Goal: Check status: Check status

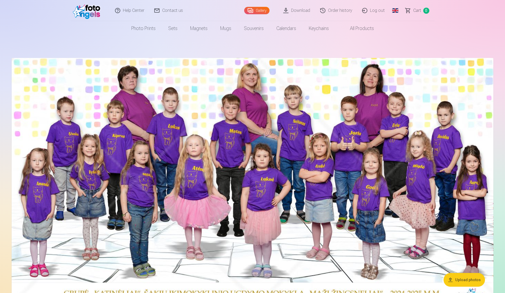
click at [340, 9] on link "Order history" at bounding box center [336, 10] width 42 height 21
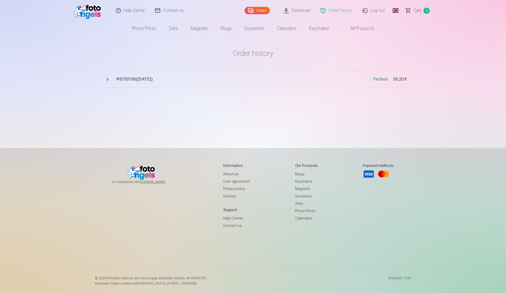
click at [106, 79] on button "# 8730186 ( 20.08.2025 ) Packed 39,20 €" at bounding box center [253, 79] width 308 height 17
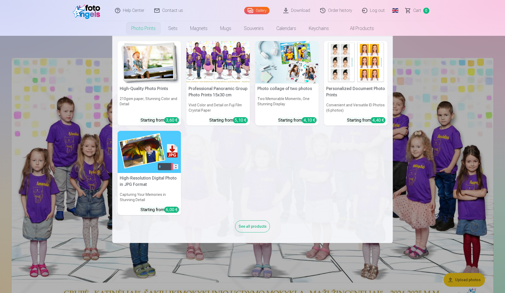
click at [147, 27] on link "Photo prints" at bounding box center [143, 28] width 37 height 15
click at [142, 54] on img at bounding box center [150, 62] width 64 height 42
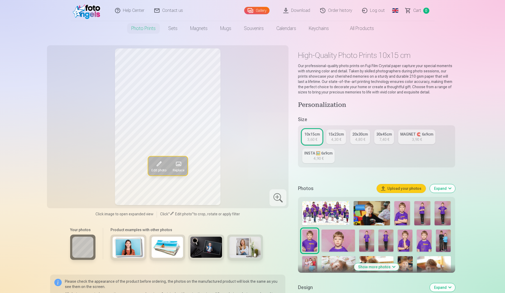
click at [322, 212] on img at bounding box center [325, 213] width 47 height 24
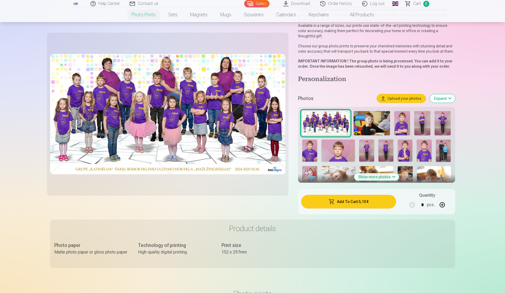
scroll to position [79, 0]
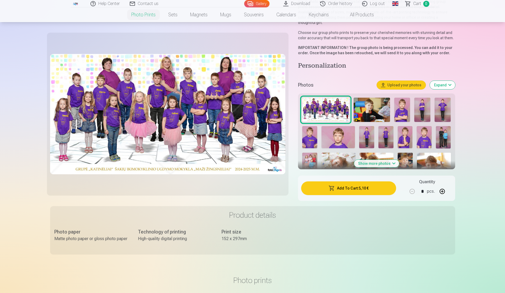
click at [402, 106] on img at bounding box center [402, 110] width 16 height 24
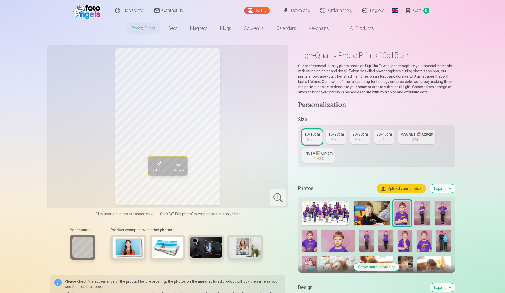
click at [325, 216] on img at bounding box center [325, 213] width 47 height 24
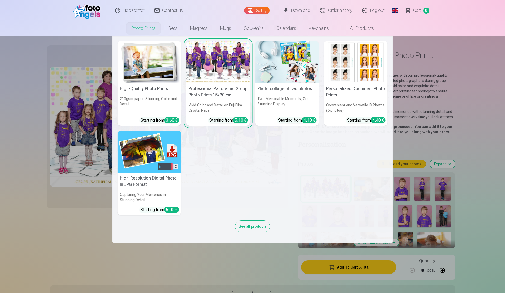
click at [212, 72] on div at bounding box center [218, 62] width 64 height 42
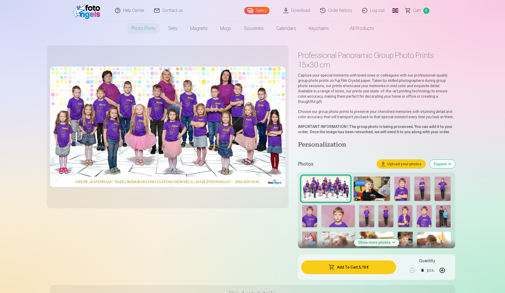
click at [346, 13] on link "Order history" at bounding box center [336, 10] width 42 height 21
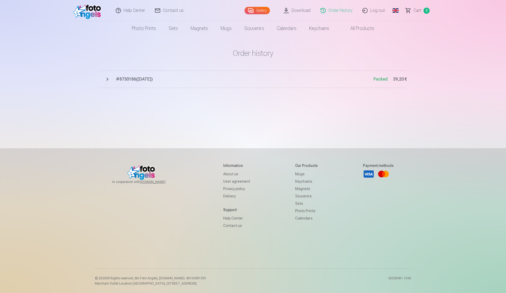
click at [107, 79] on button "# 8730186 ( [DATE] ) Packed 39,20 €" at bounding box center [253, 79] width 308 height 17
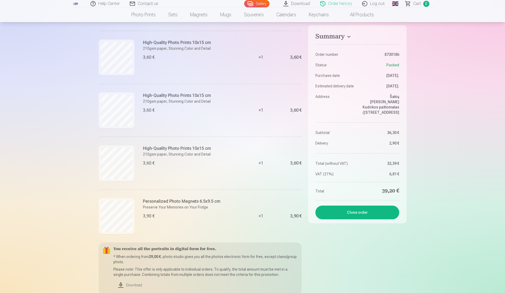
scroll to position [448, 0]
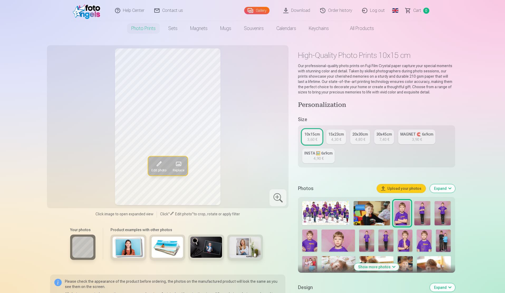
click at [344, 9] on link "Order history" at bounding box center [336, 10] width 42 height 21
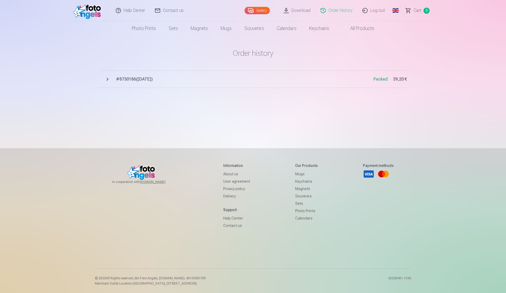
click at [130, 79] on span "# 8730186 ( 20.08.2025 )" at bounding box center [244, 79] width 257 height 6
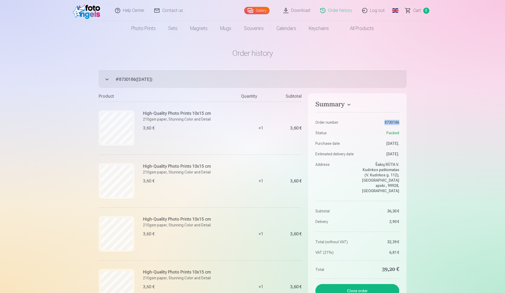
drag, startPoint x: 381, startPoint y: 123, endPoint x: 405, endPoint y: 123, distance: 24.8
click at [405, 123] on aside "Summary Order number 8730186 Status Packed Purchase date 20.08.2025. Estimated …" at bounding box center [357, 197] width 98 height 209
copy dd "8730186"
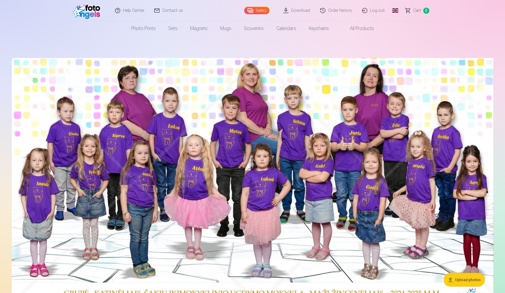
click at [347, 14] on link "Order history" at bounding box center [336, 10] width 42 height 21
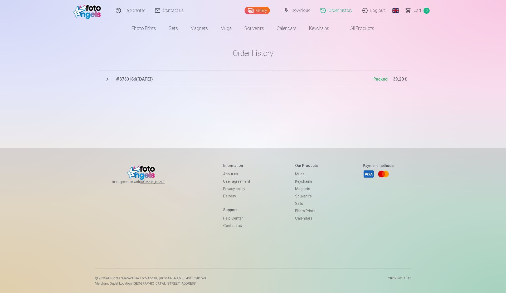
click at [109, 80] on button "# 8730186 ( [DATE] ) Packed 39,20 €" at bounding box center [253, 79] width 308 height 17
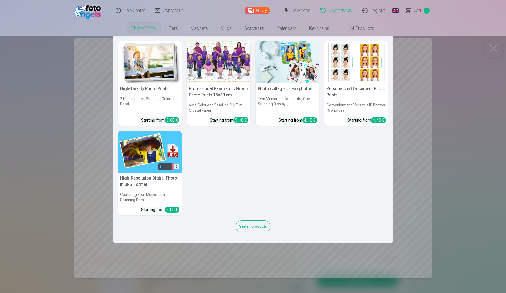
click at [139, 29] on link "Photo prints" at bounding box center [143, 28] width 37 height 15
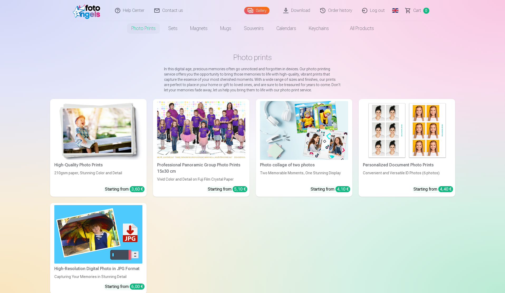
click at [183, 128] on div at bounding box center [201, 130] width 88 height 59
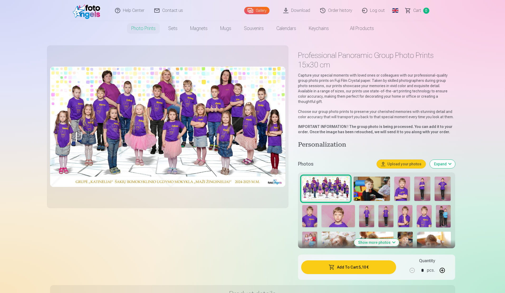
click at [339, 12] on link "Order history" at bounding box center [336, 10] width 42 height 21
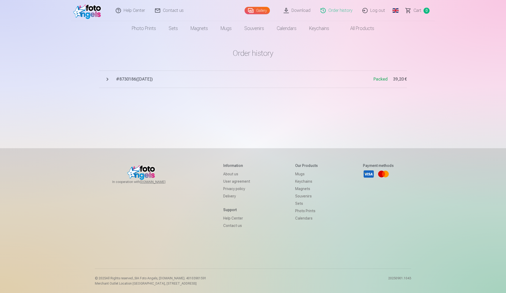
click at [106, 78] on button "# 8730186 ( [DATE] ) Packed 39,20 €" at bounding box center [253, 79] width 308 height 17
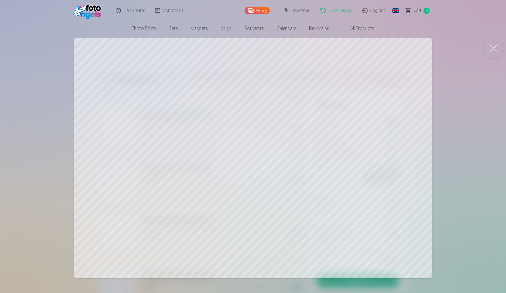
click at [490, 48] on button at bounding box center [493, 48] width 21 height 21
